Goal: Information Seeking & Learning: Learn about a topic

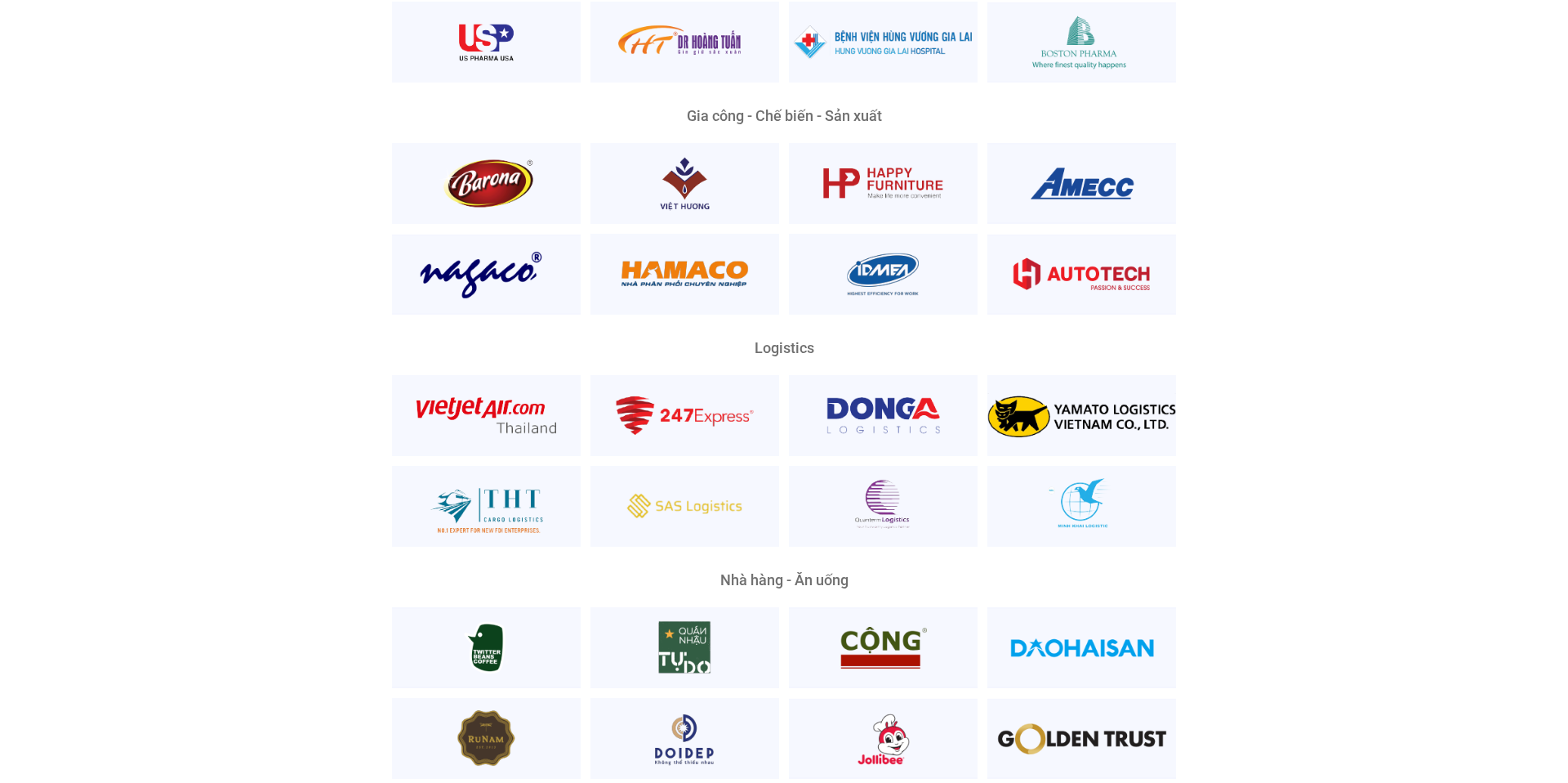
scroll to position [3784, 0]
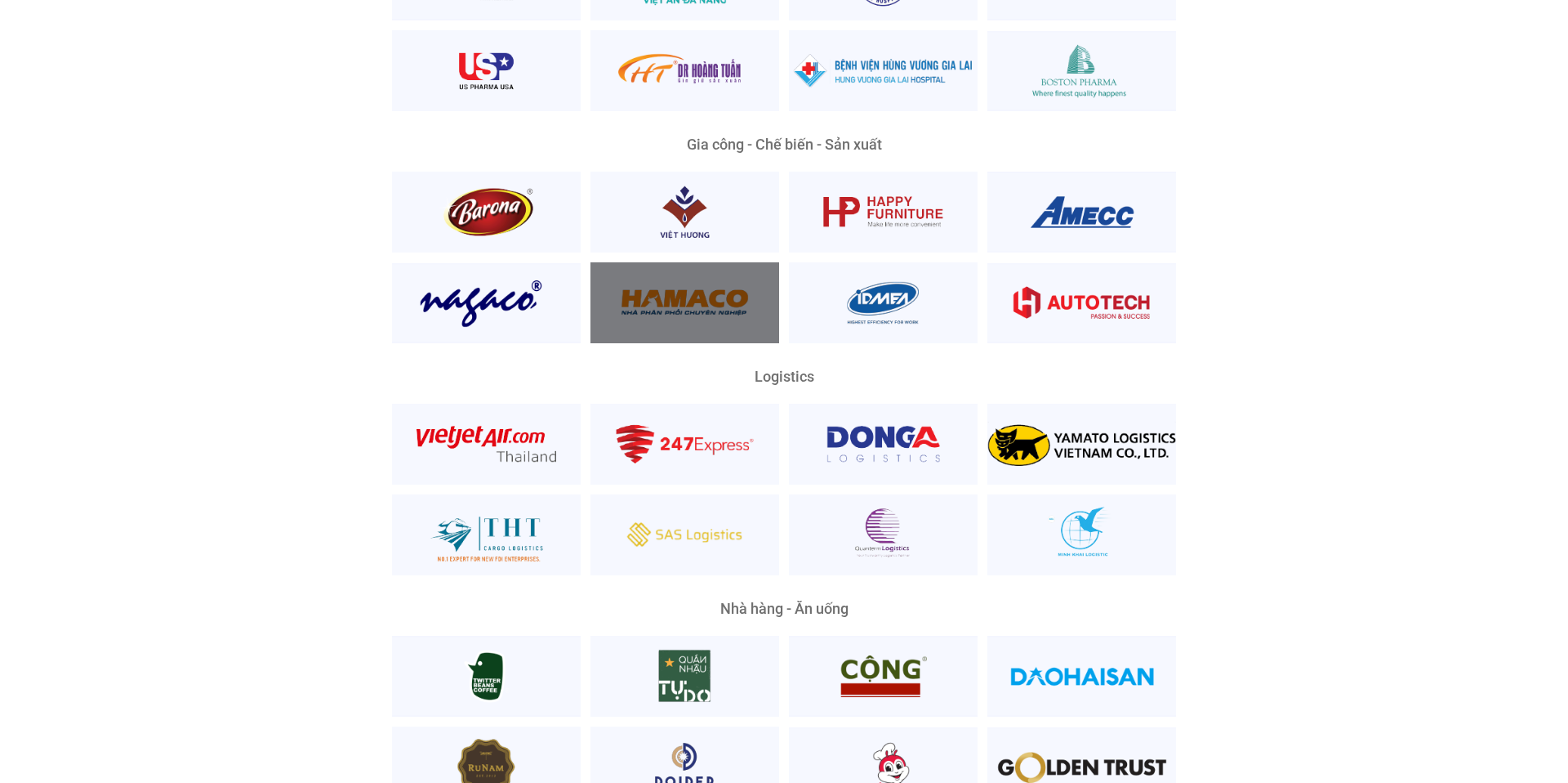
click at [693, 263] on div at bounding box center [684, 303] width 188 height 81
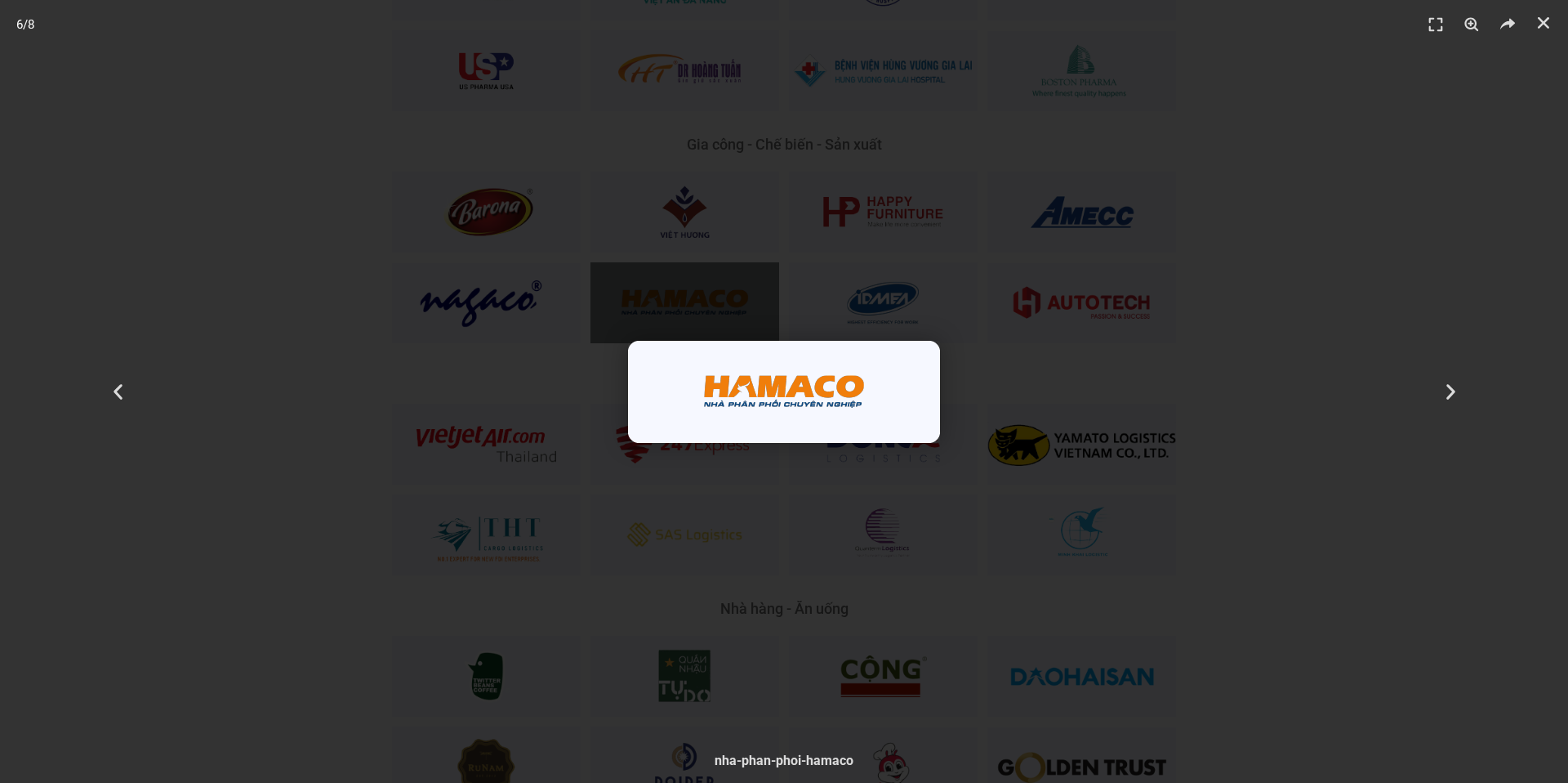
click at [695, 304] on div "6 / 8" at bounding box center [784, 391] width 1454 height 668
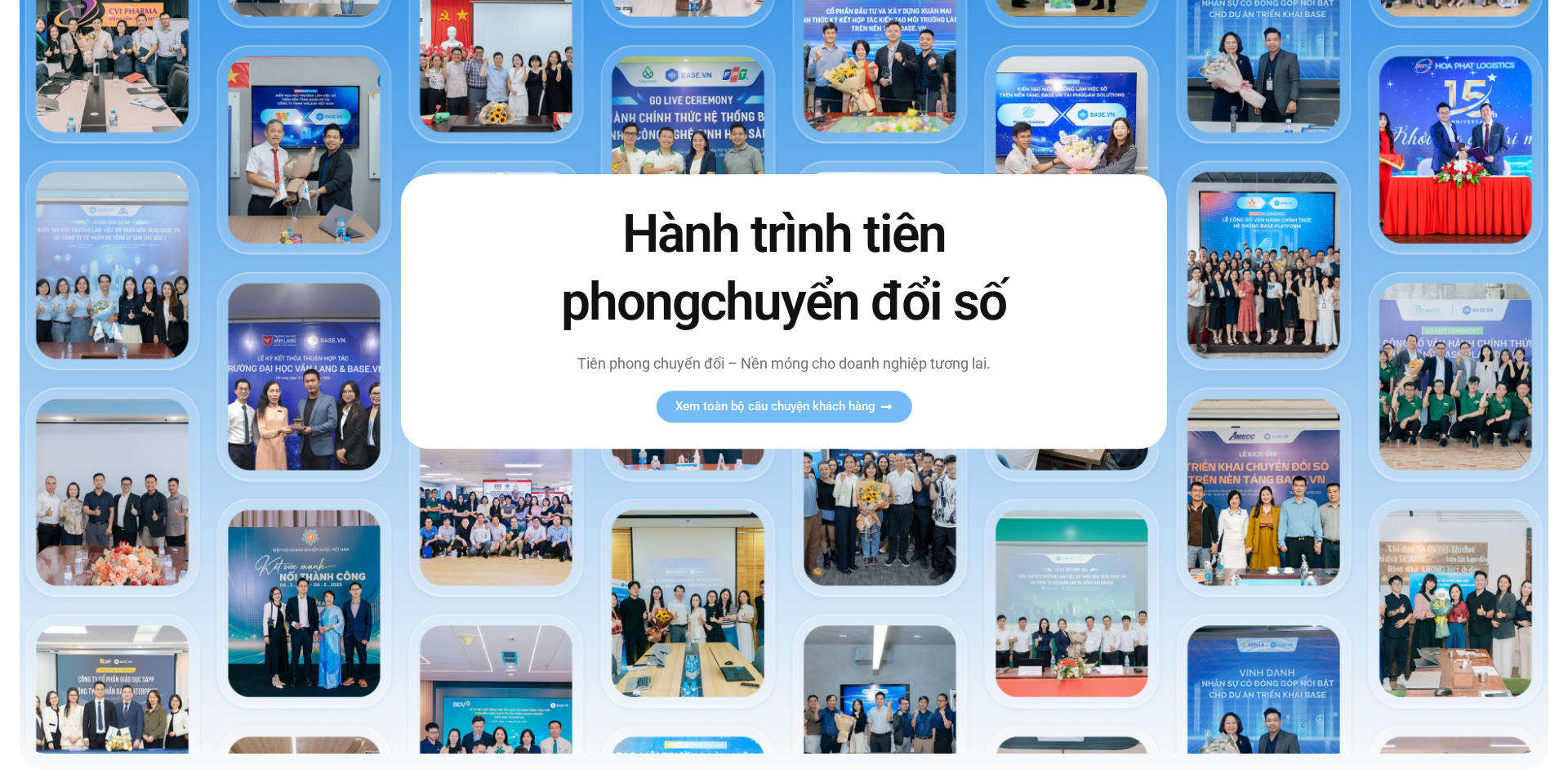
scroll to position [188, 0]
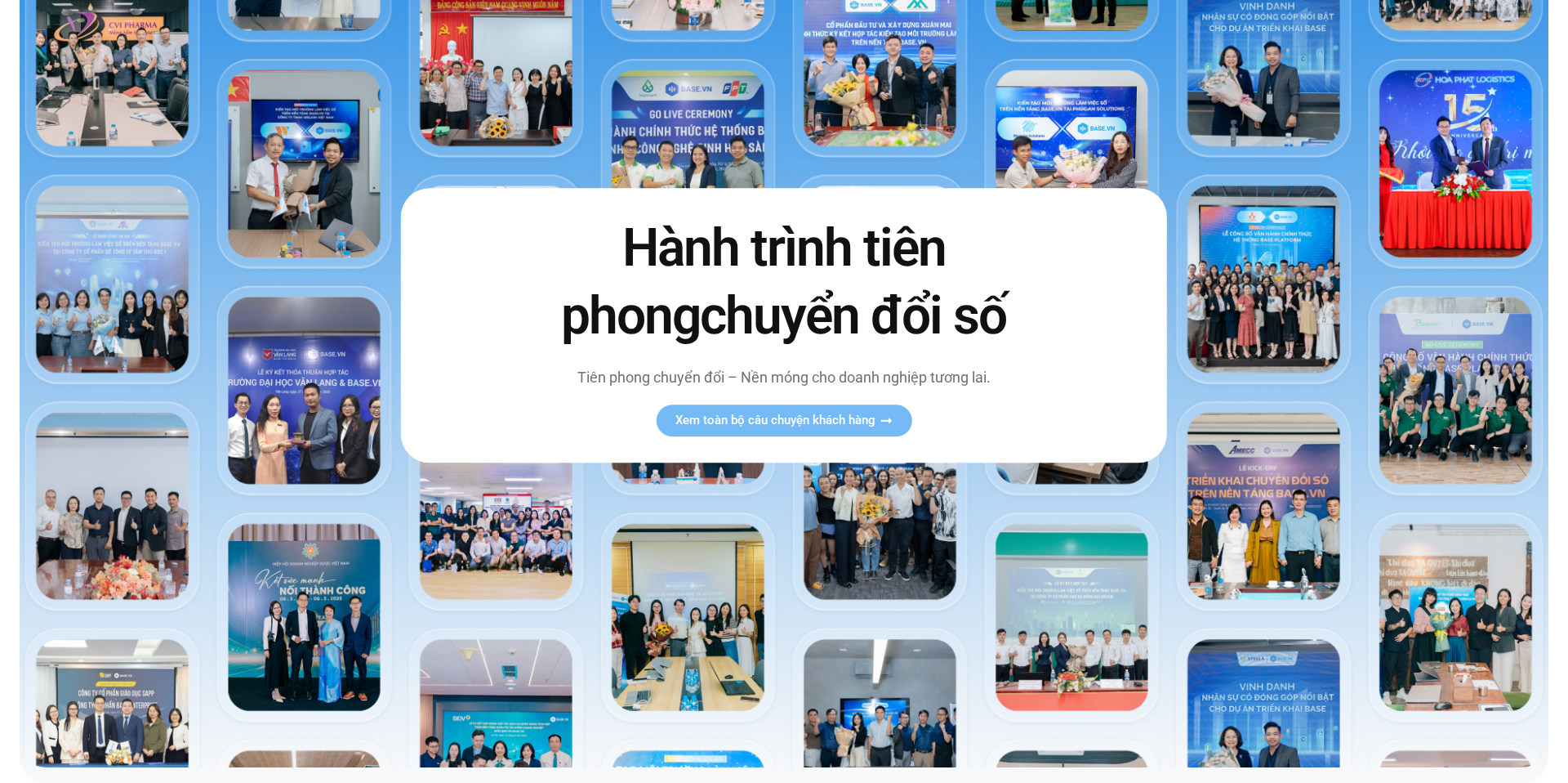
click at [619, 549] on img at bounding box center [784, 317] width 1529 height 900
click at [735, 433] on link "Xem toàn bộ câu chuyện khách hàng" at bounding box center [783, 421] width 256 height 32
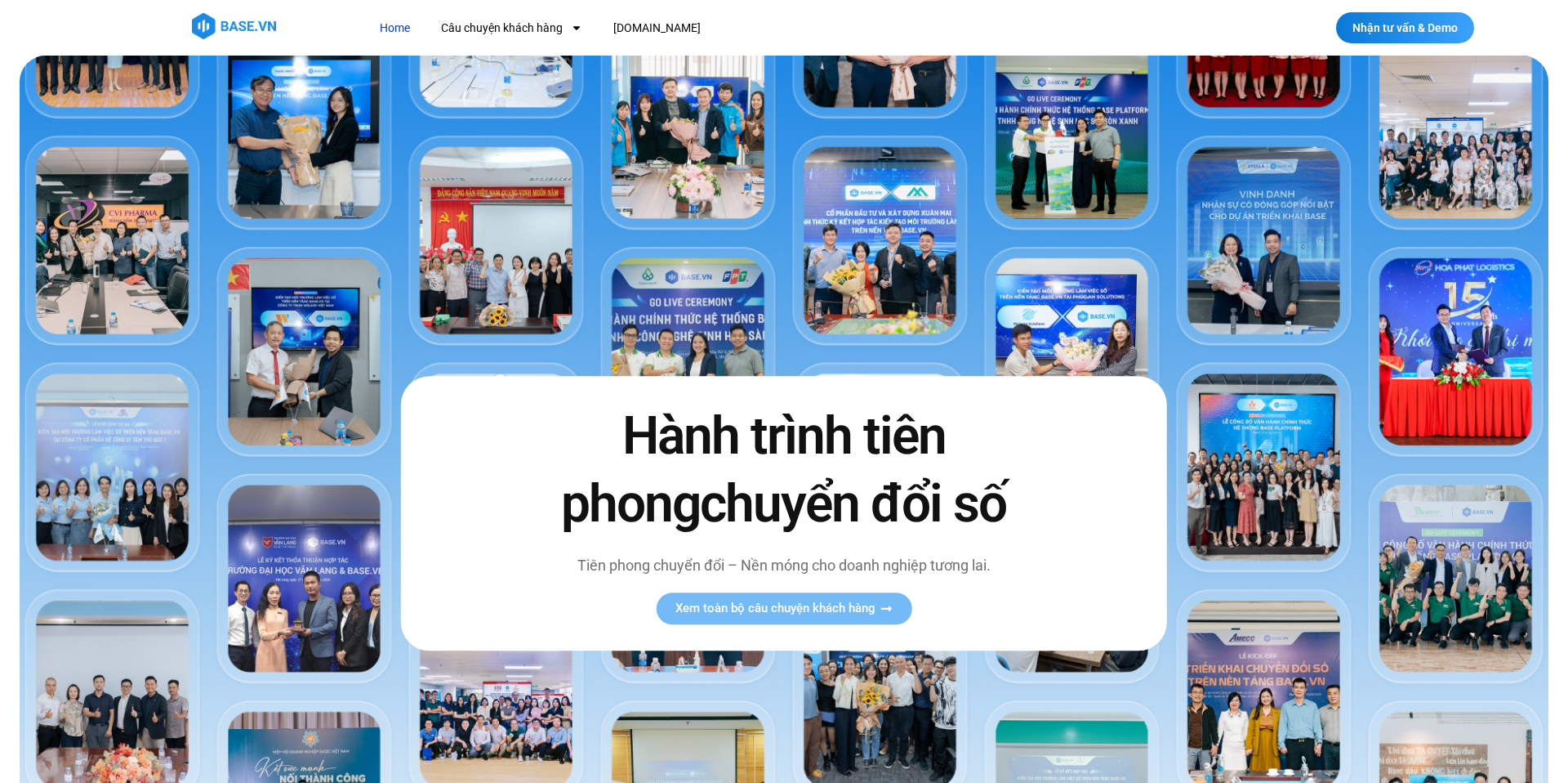
click at [577, 286] on img at bounding box center [784, 505] width 1529 height 900
click at [448, 268] on img at bounding box center [784, 505] width 1529 height 900
click at [272, 342] on img at bounding box center [784, 505] width 1529 height 900
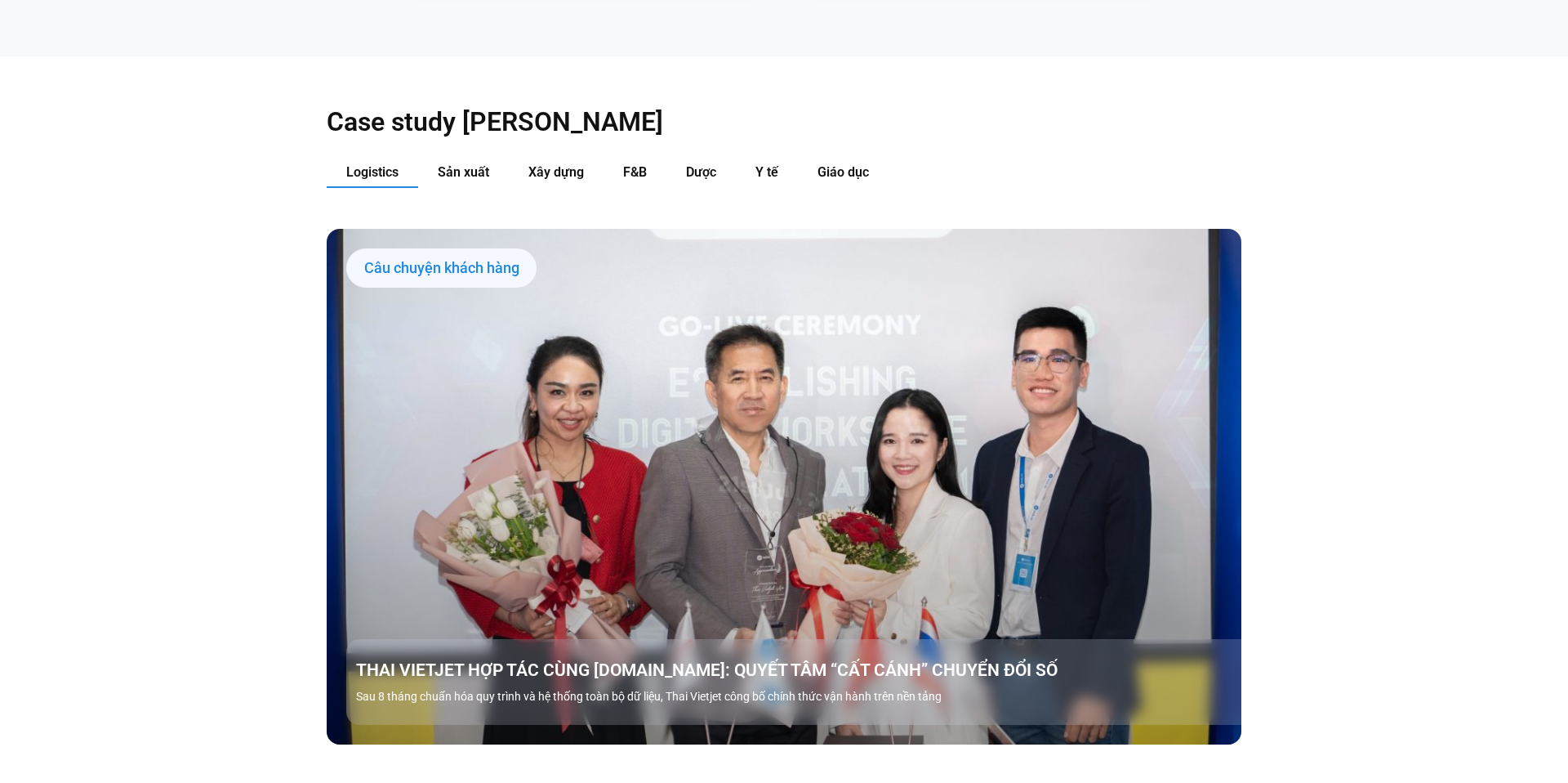
scroll to position [1887, 0]
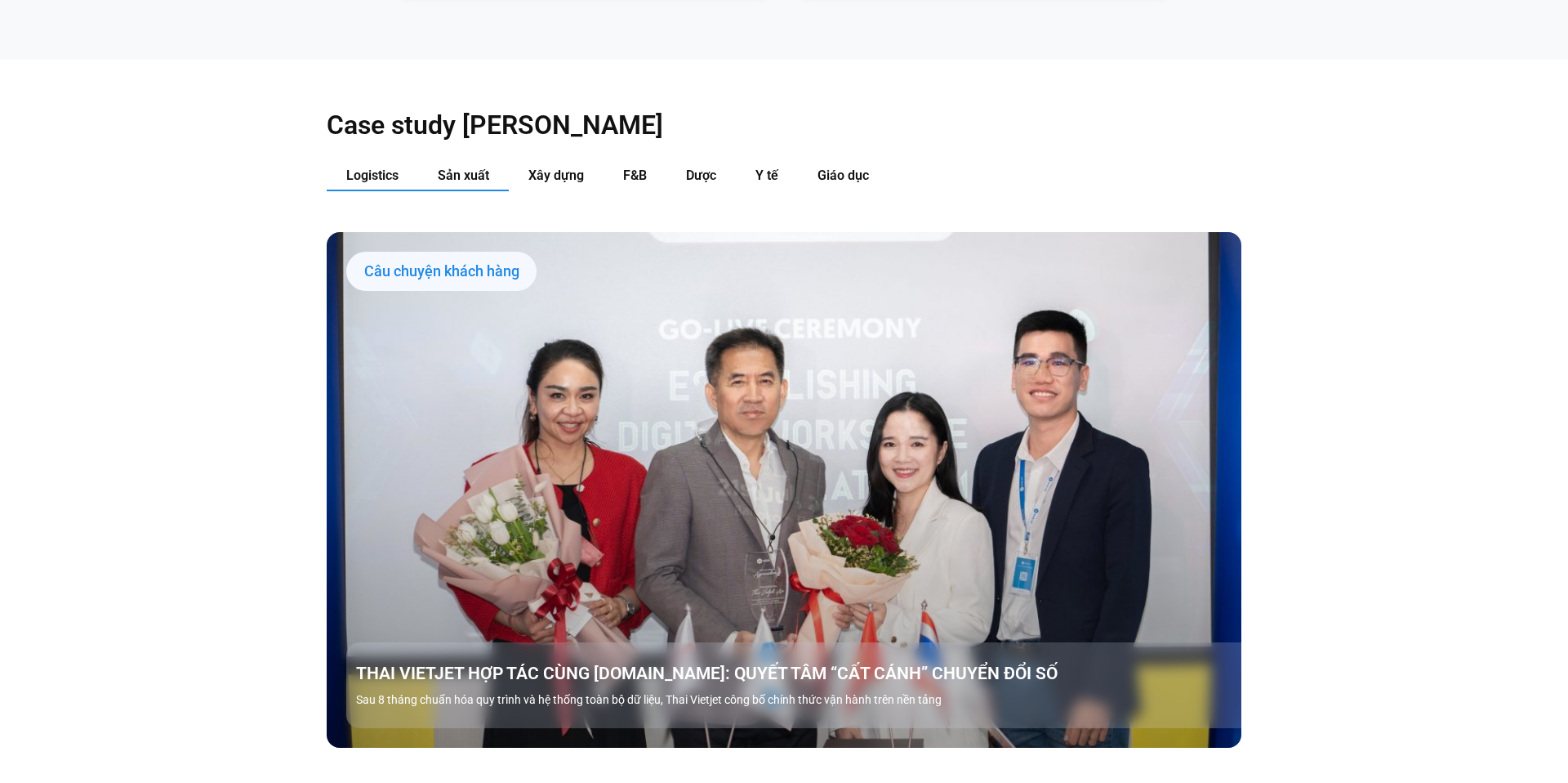
click at [459, 161] on button "Sản xuất" at bounding box center [464, 176] width 91 height 31
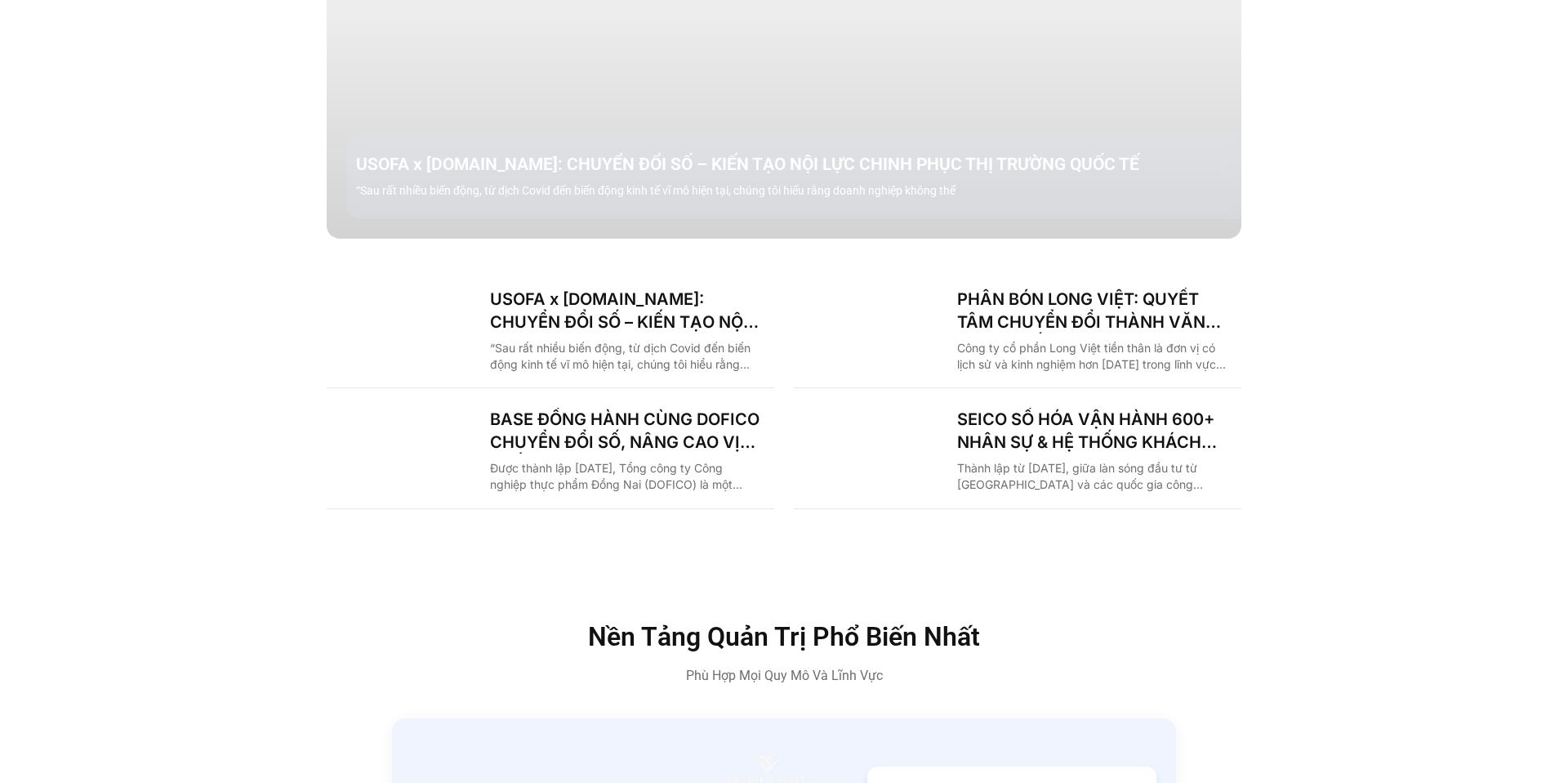
scroll to position [2403, 0]
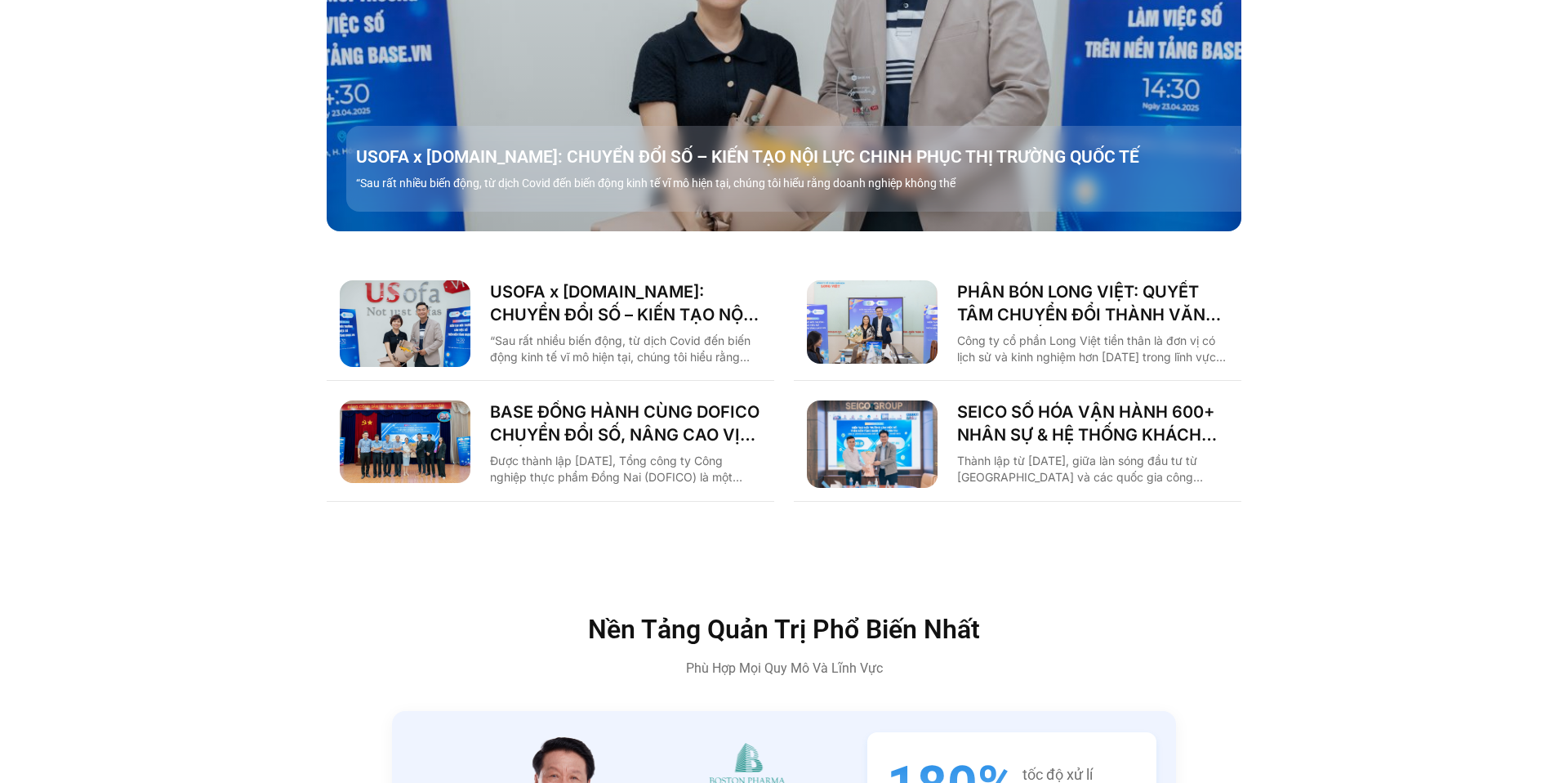
click at [614, 125] on div "USOFA x BASE.VN: CHUYỂN ĐỔI SỐ – KIẾN TẠO NỘI LỰC CHINH PHỤC THỊ TRƯỜNG QUỐC TẾ…" at bounding box center [803, 168] width 915 height 86
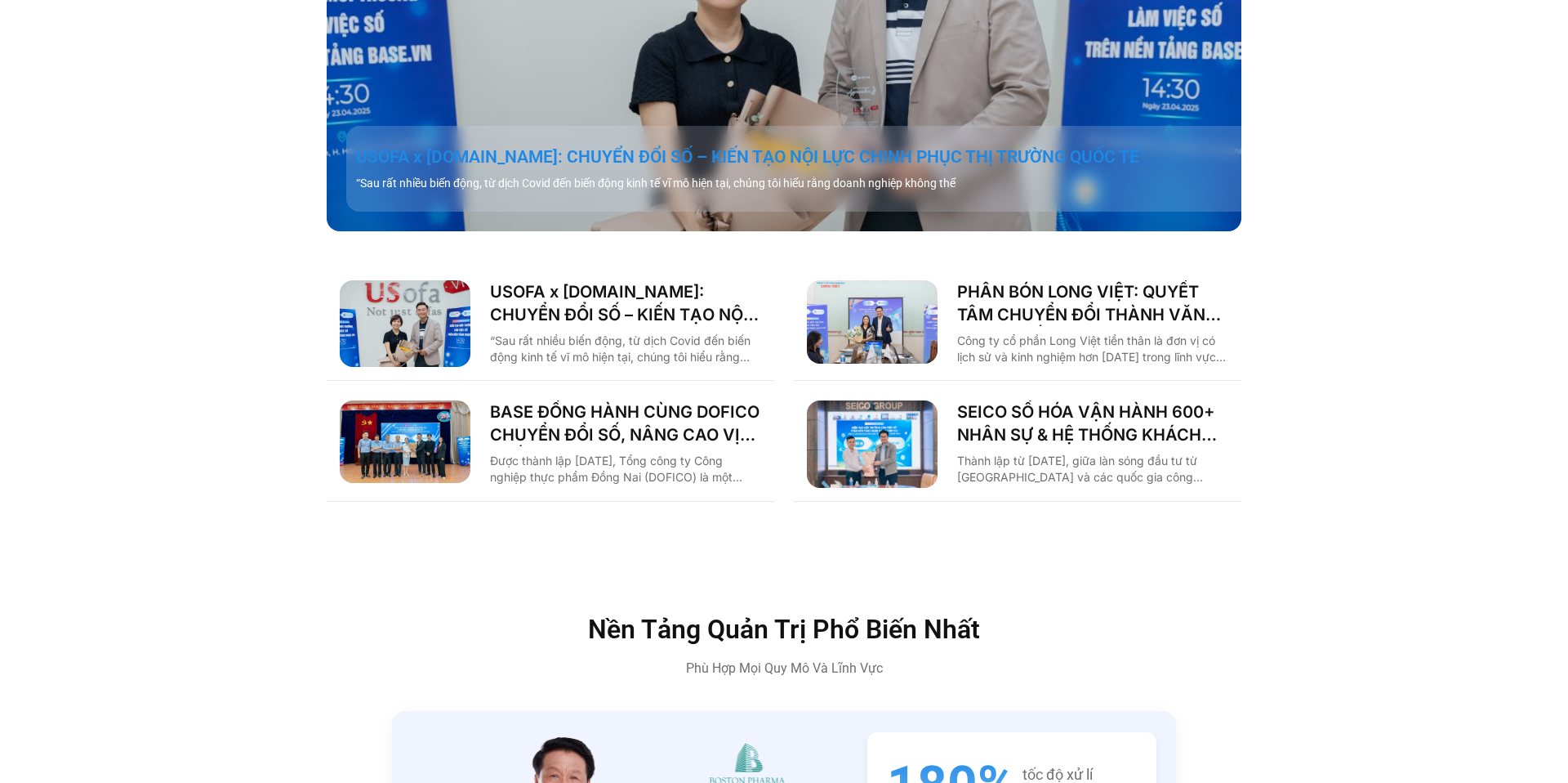
click at [619, 145] on link "USOFA x [DOMAIN_NAME]: CHUYỂN ĐỔI SỐ – KIẾN TẠO NỘI LỰC CHINH PHỤC THỊ TRƯỜNG Q…" at bounding box center [803, 156] width 895 height 23
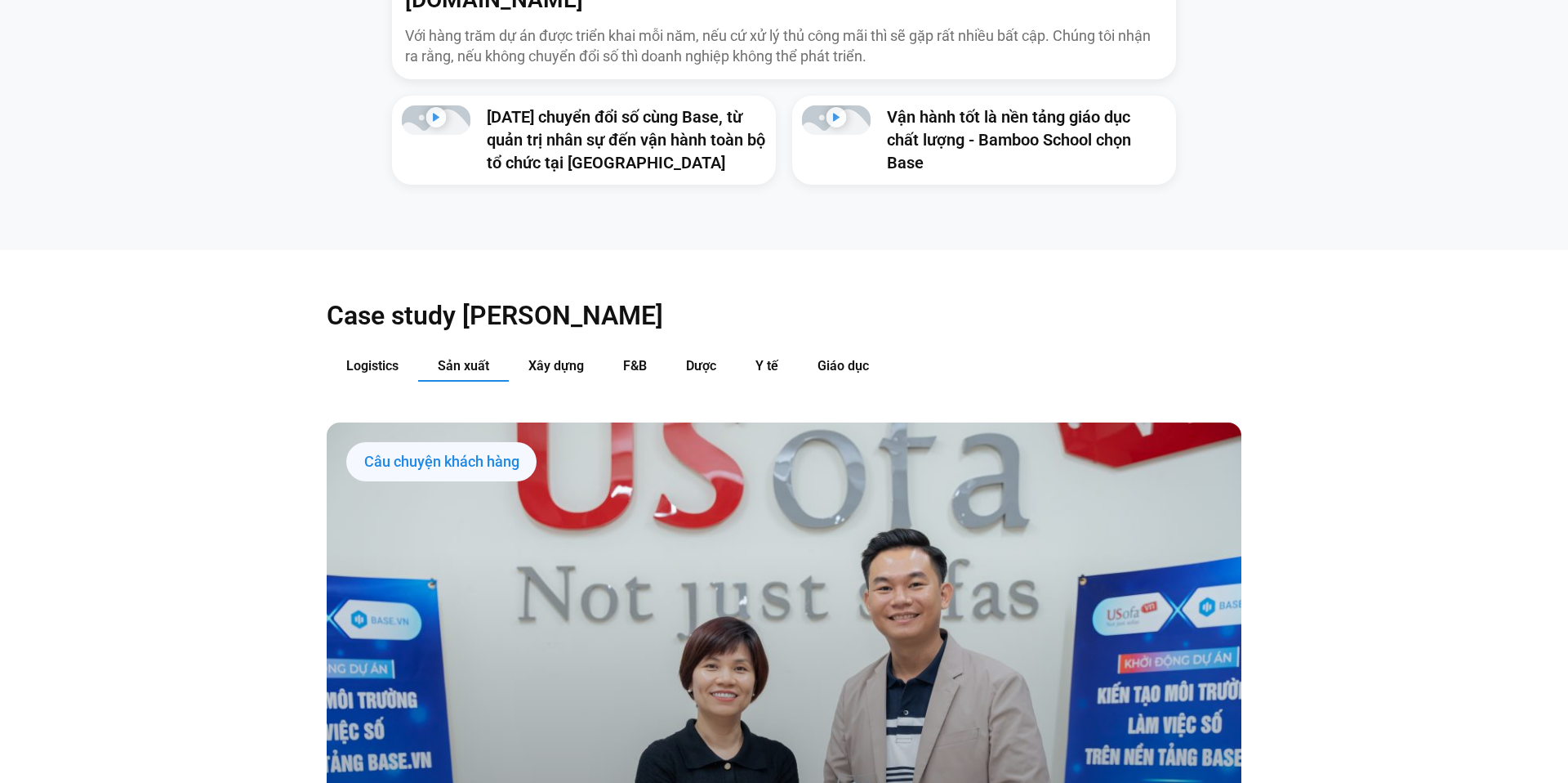
scroll to position [1670, 0]
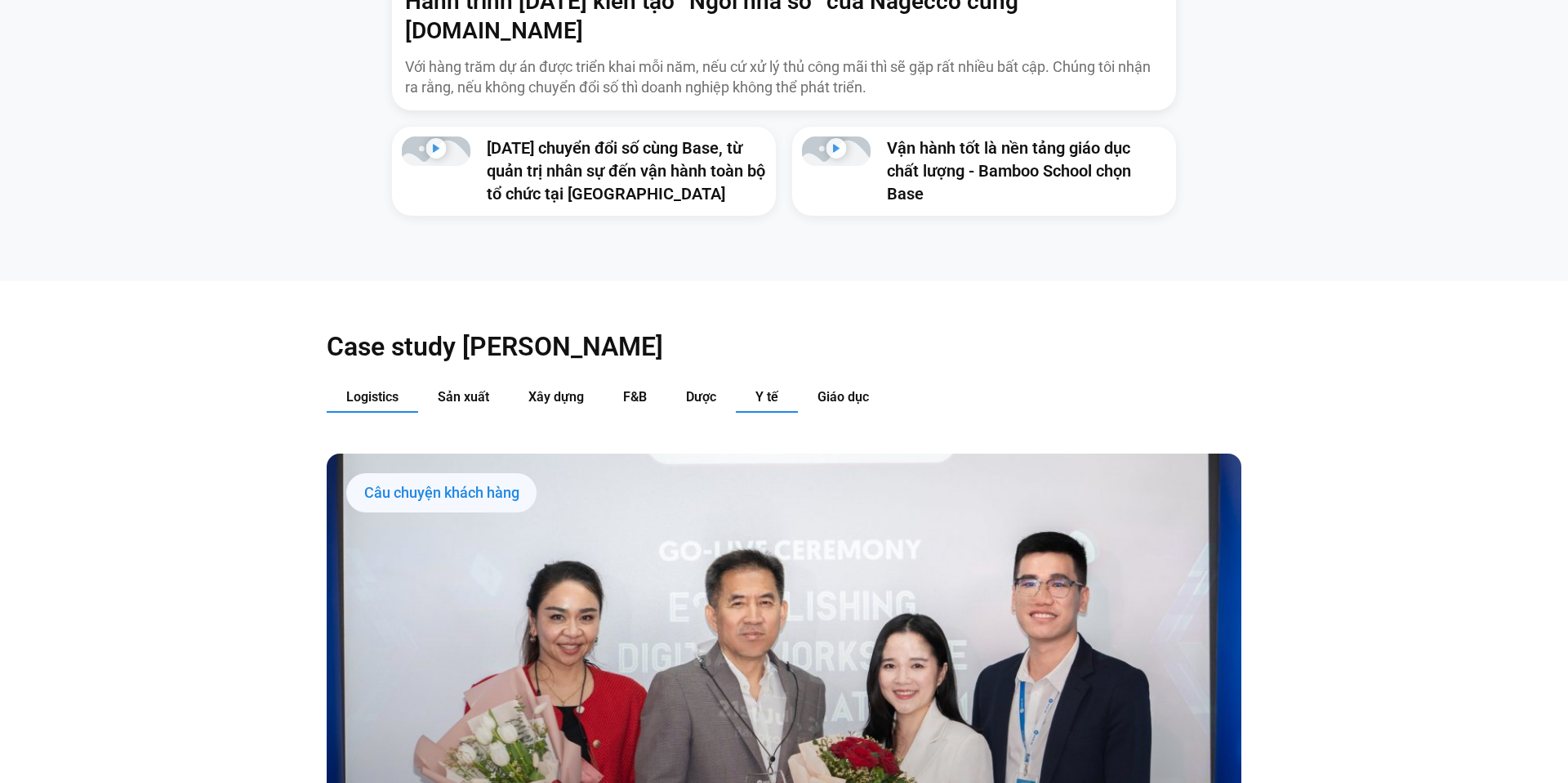
click at [755, 389] on span "Y tế" at bounding box center [766, 397] width 23 height 16
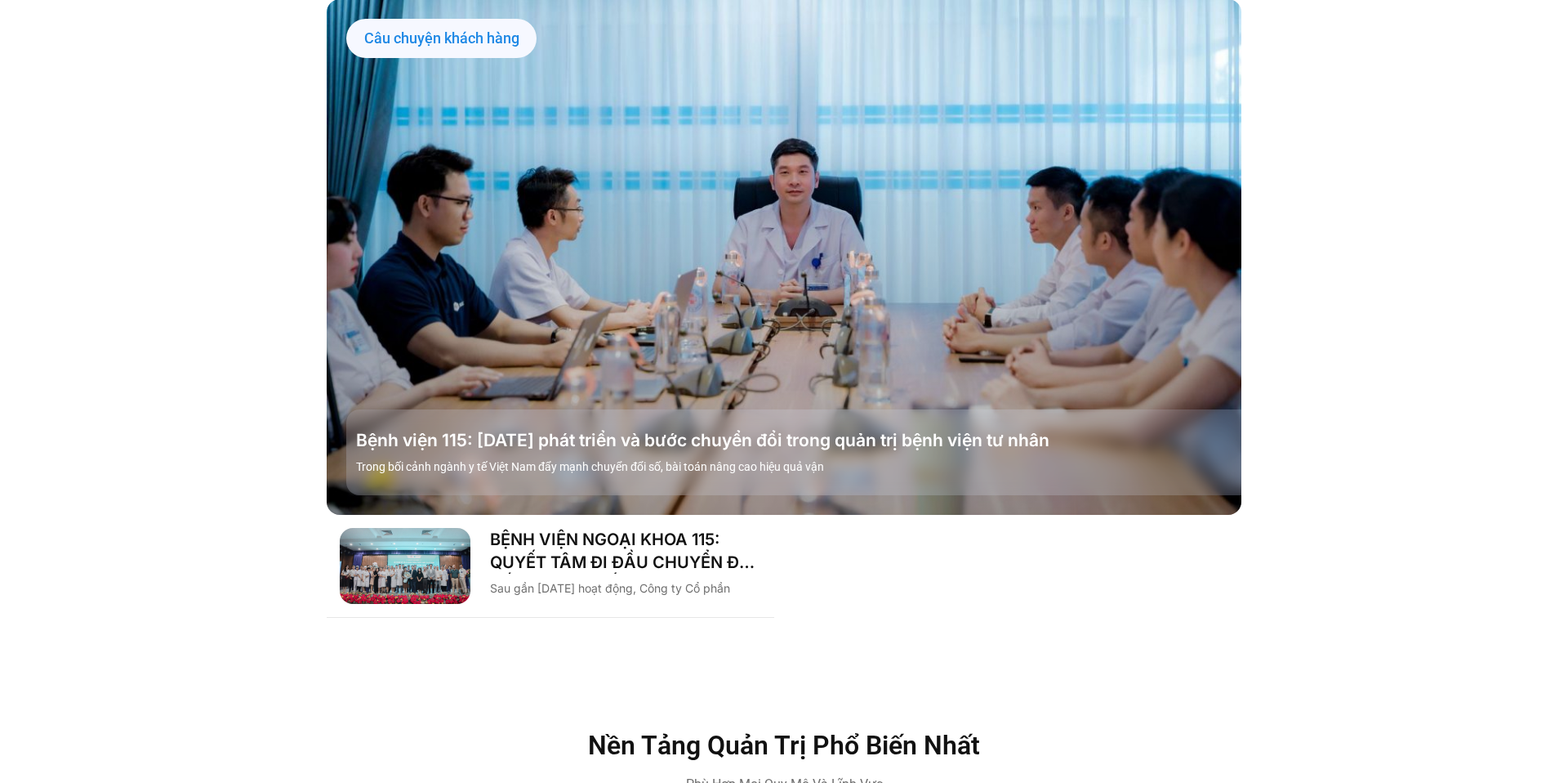
scroll to position [2141, 0]
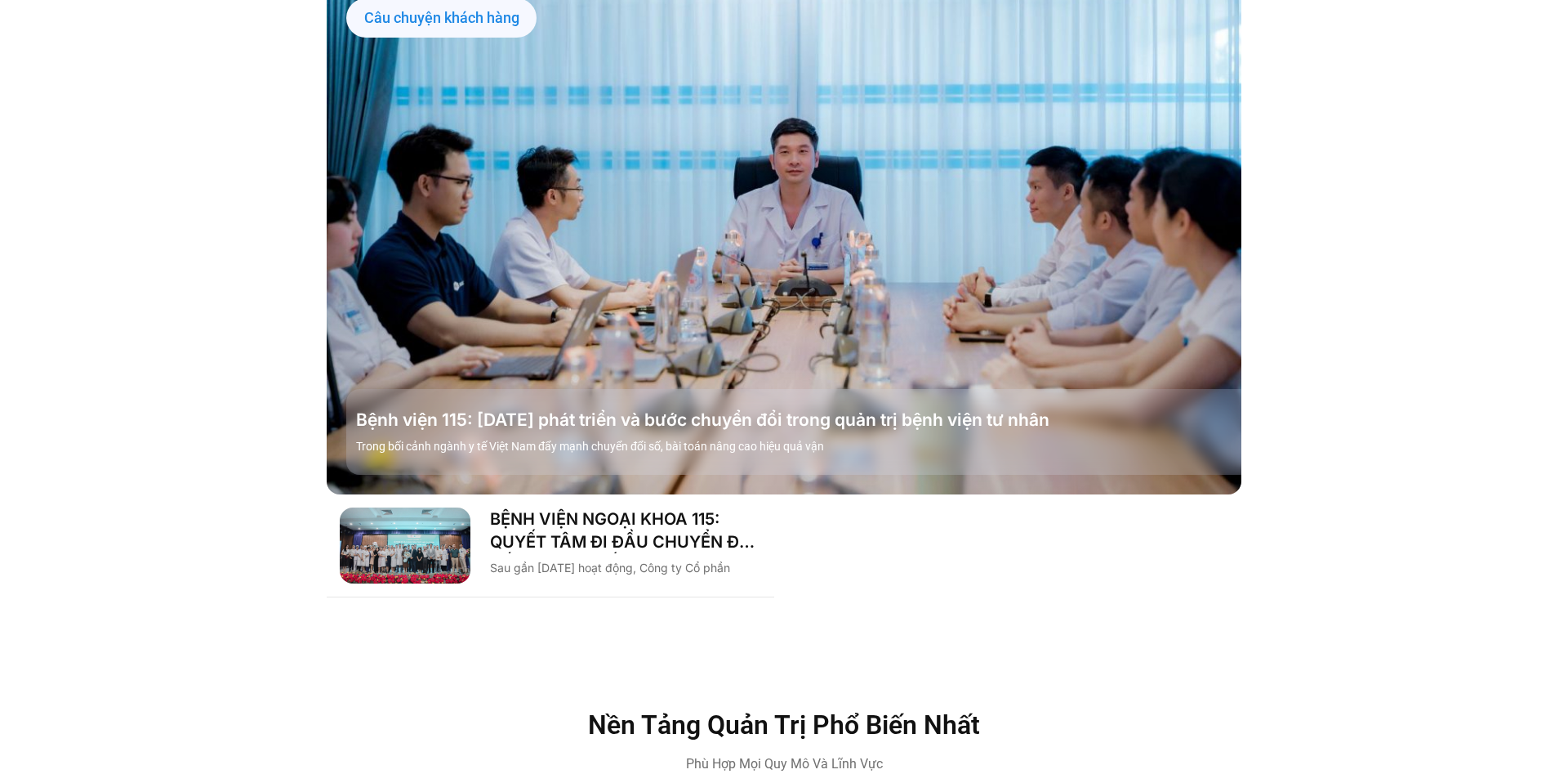
click at [679, 389] on div "Bệnh viện 115: 20 năm phát triển và bước chuyển đổi trong quản trị bệnh viện tư…" at bounding box center [803, 431] width 915 height 86
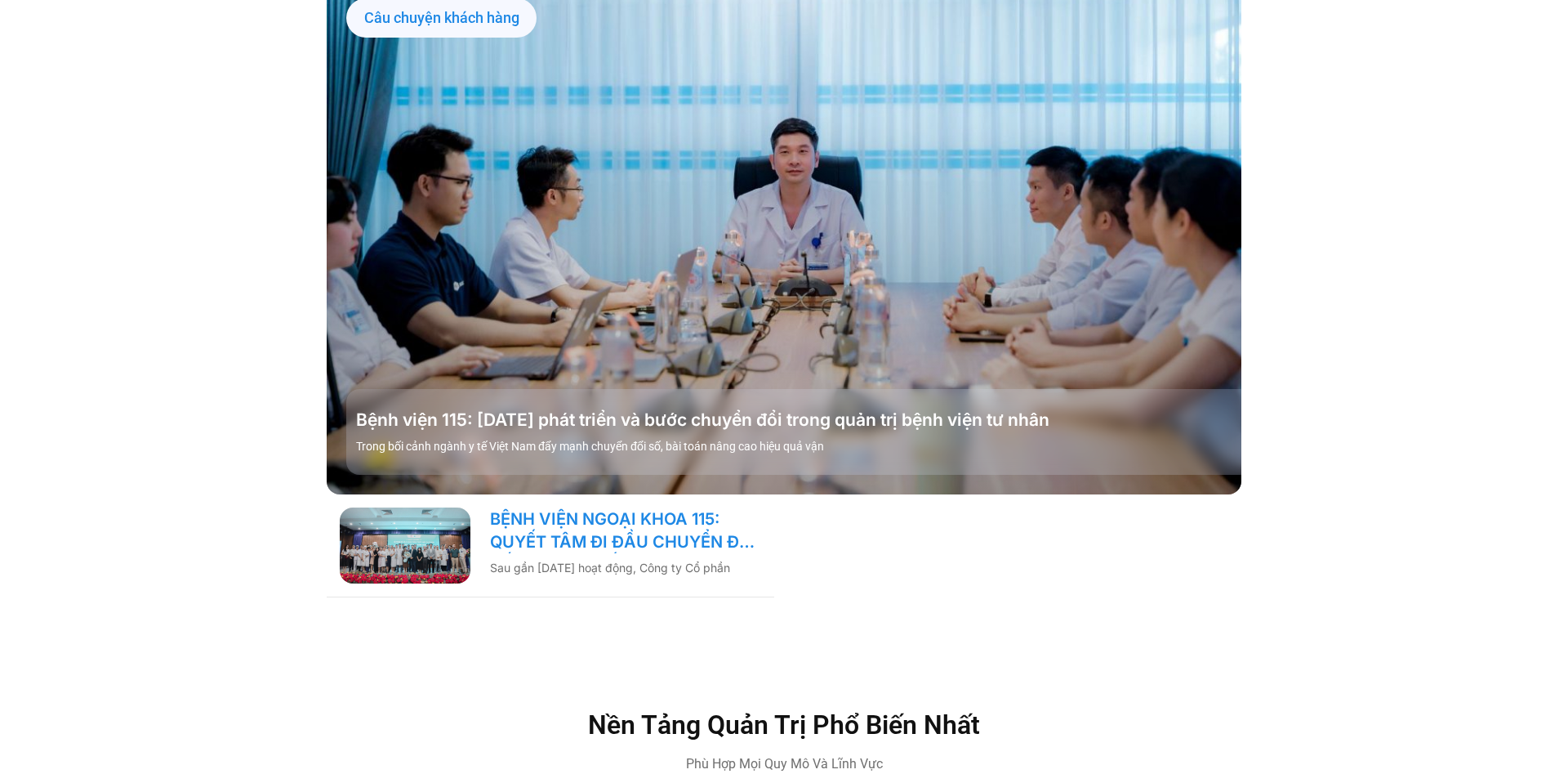
click at [638, 508] on link "BỆNH VIỆN NGOẠI KHOA 115: QUYẾT TÂM ĐI ĐẦU CHUYỂN ĐỔI SỐ NGÀNH Y TẾ!" at bounding box center [625, 530] width 271 height 45
